Goal: Task Accomplishment & Management: Complete application form

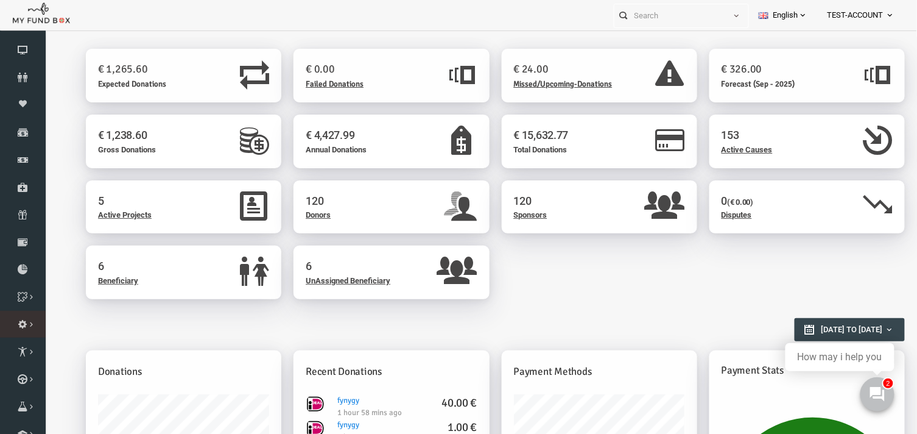
click at [0, 0] on icon at bounding box center [0, 0] width 0 height 0
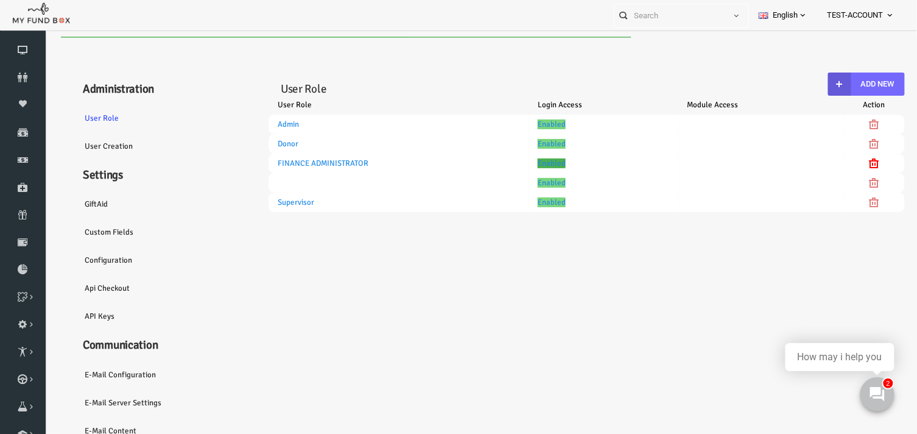
select select "100"
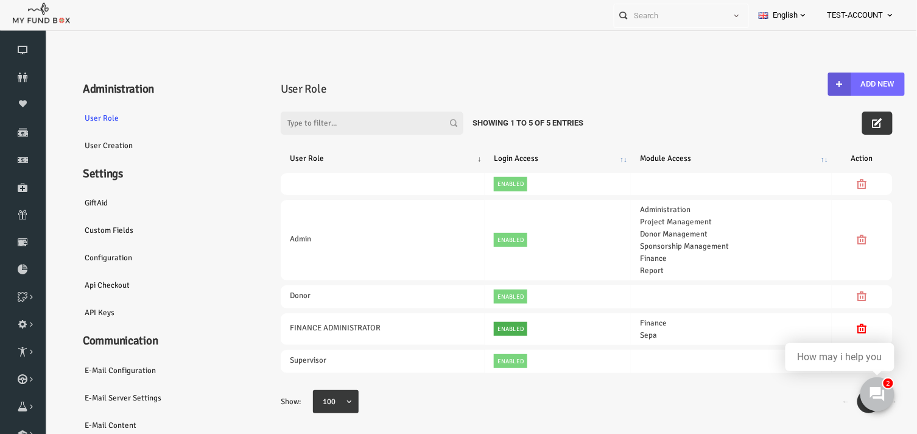
click at [79, 144] on link "User Creation" at bounding box center [147, 145] width 183 height 28
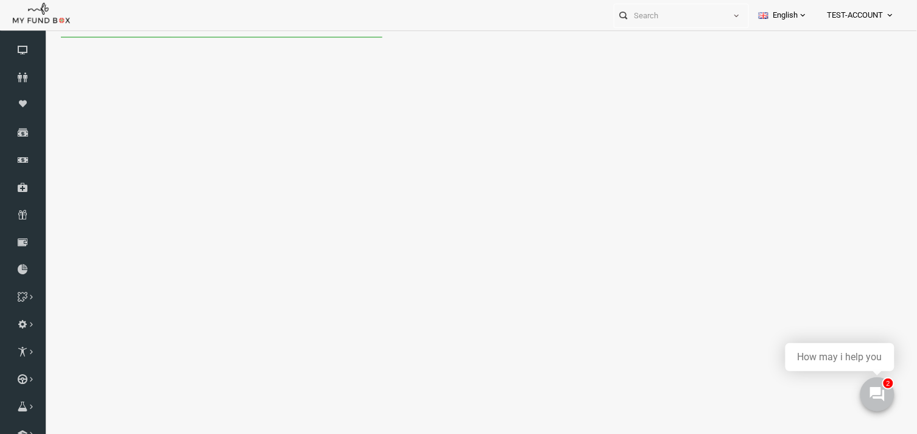
select select "100"
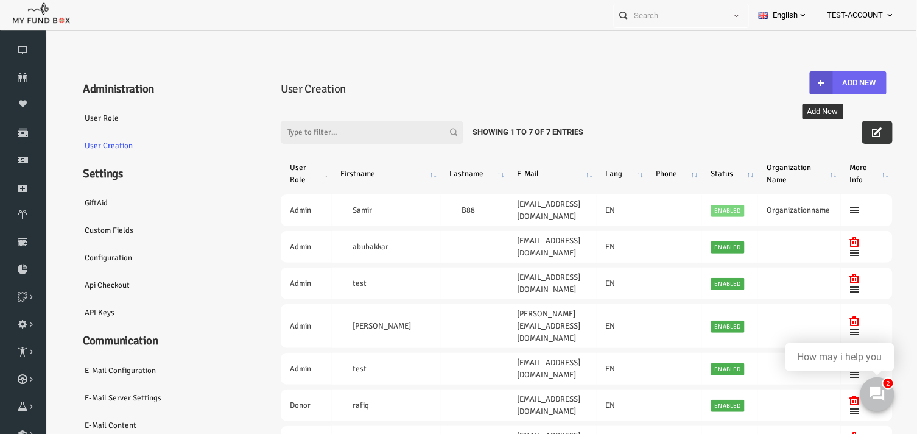
click at [836, 82] on button "Add New" at bounding box center [830, 82] width 77 height 23
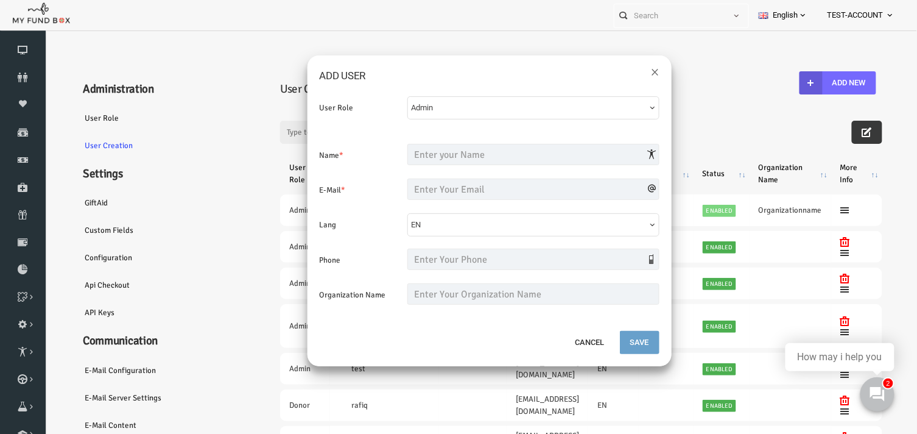
click at [460, 111] on span "Admin" at bounding box center [512, 107] width 236 height 12
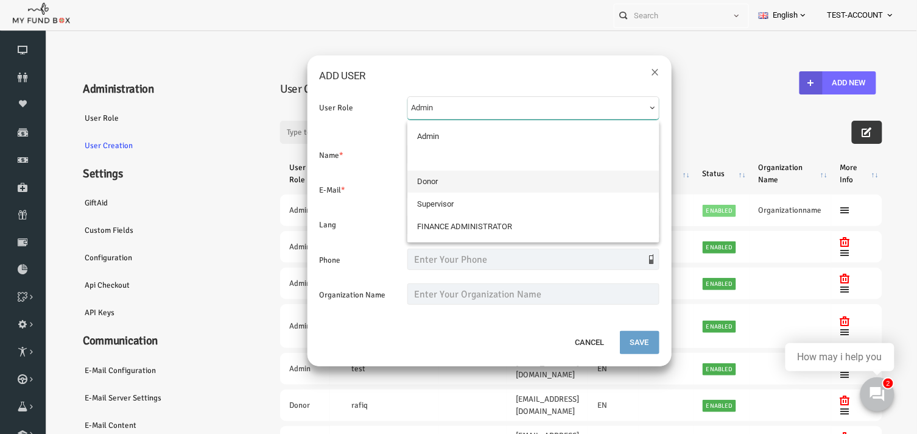
click at [429, 178] on link "Donor" at bounding box center [516, 181] width 252 height 22
select select "1772"
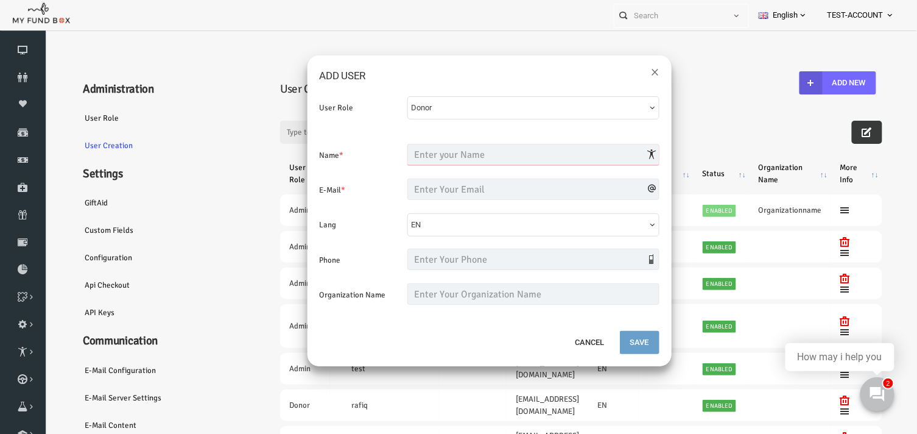
click at [443, 156] on input "text" at bounding box center [516, 153] width 252 height 21
type input "Thanveer Ahamed"
type input "thanverulaslam@gmail.com"
type input "07010492218"
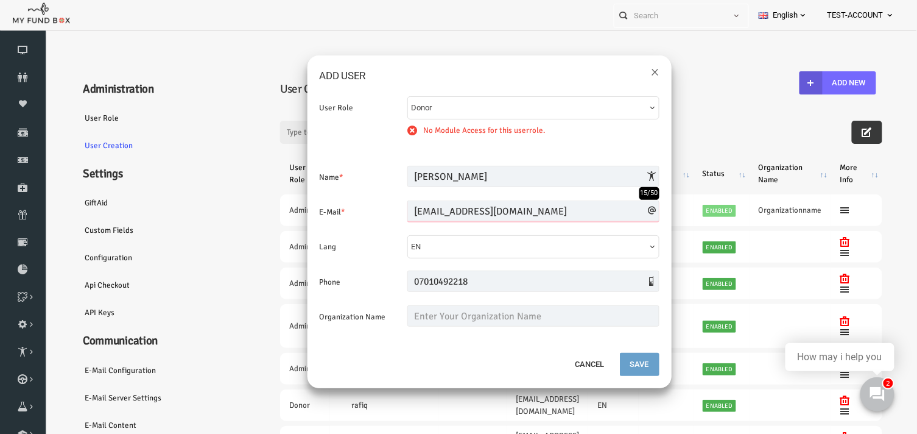
drag, startPoint x: 521, startPoint y: 206, endPoint x: 431, endPoint y: 216, distance: 90.6
click at [431, 216] on input "thanverulaslam@gmail.com" at bounding box center [516, 210] width 252 height 21
type input "thanver.aslam@myfundbox.de"
click at [510, 103] on span "Donor" at bounding box center [512, 107] width 236 height 12
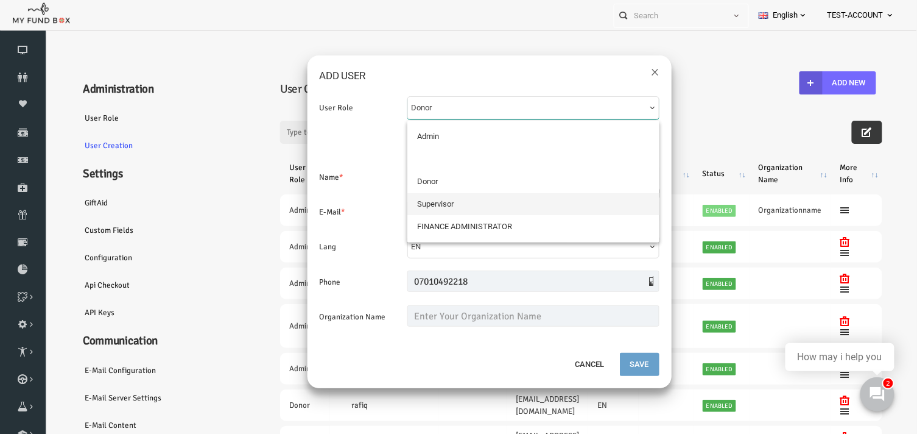
click at [426, 206] on span "Supervisor" at bounding box center [418, 203] width 37 height 12
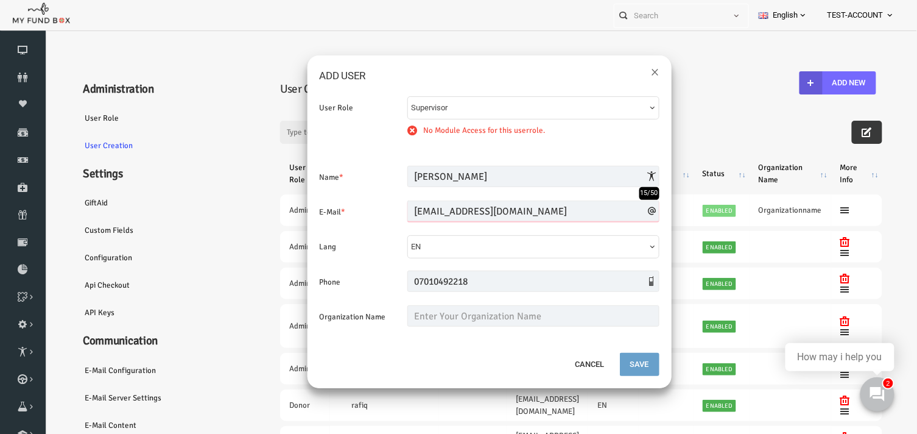
click at [528, 206] on input "thanver.aslam@myfundbox.de" at bounding box center [516, 210] width 252 height 21
click at [521, 113] on button "Supervisor" at bounding box center [516, 107] width 252 height 23
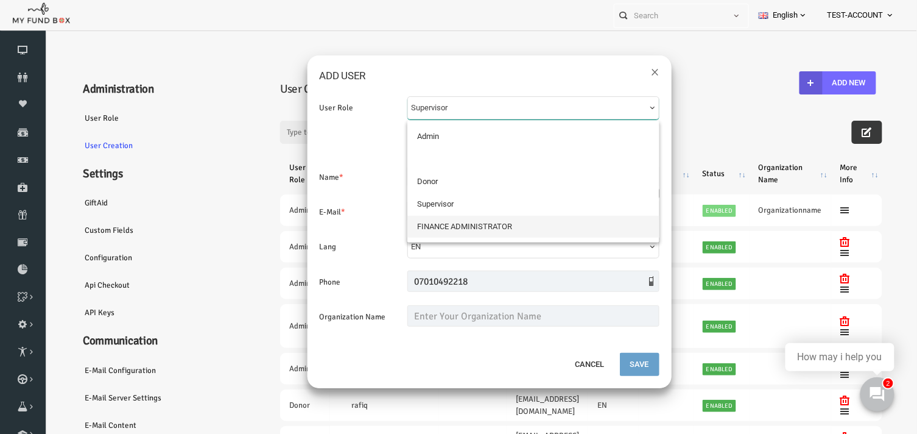
click at [471, 225] on span "FINANCE ADMINISTRATOR" at bounding box center [447, 226] width 95 height 12
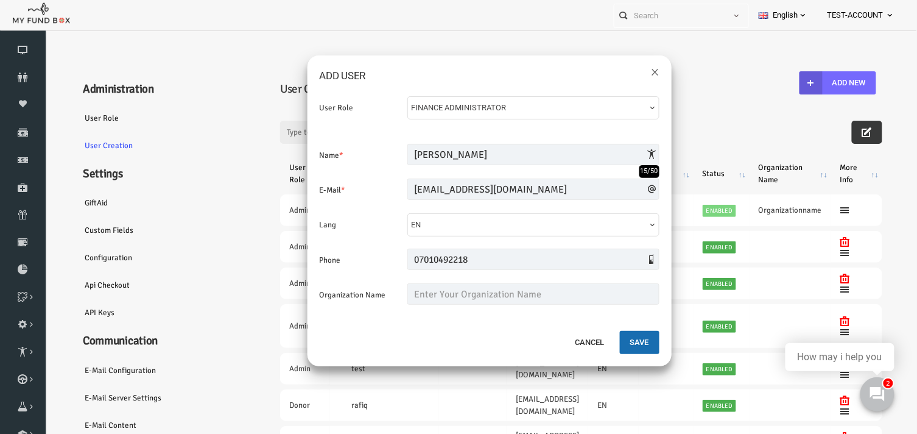
click at [480, 106] on span "FINANCE ADMINISTRATOR" at bounding box center [512, 107] width 236 height 12
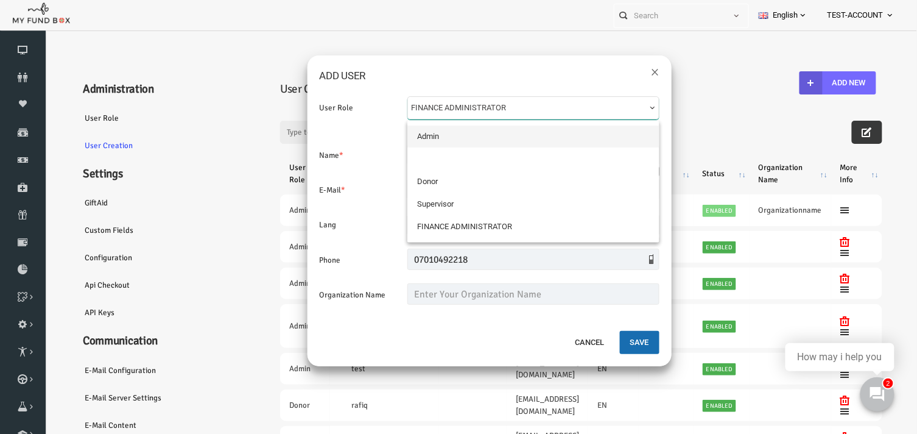
click at [424, 136] on link "Admin" at bounding box center [516, 136] width 252 height 22
select select "1770"
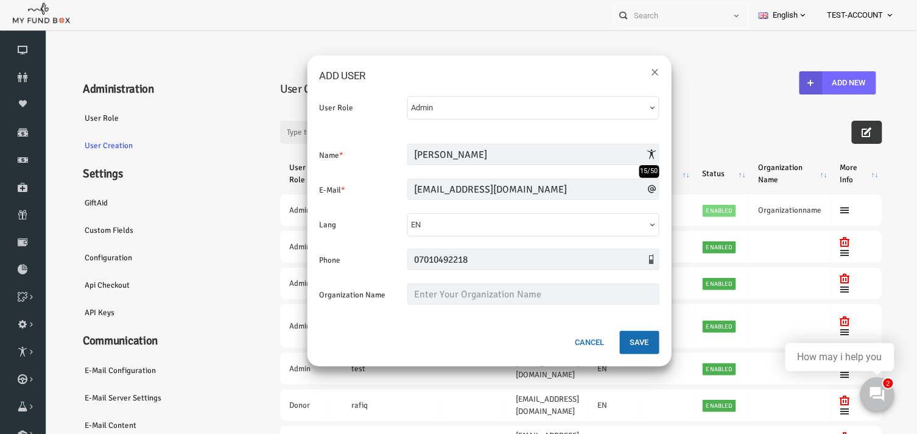
click at [565, 342] on button "Cancel" at bounding box center [573, 341] width 50 height 23
